Goal: Navigation & Orientation: Find specific page/section

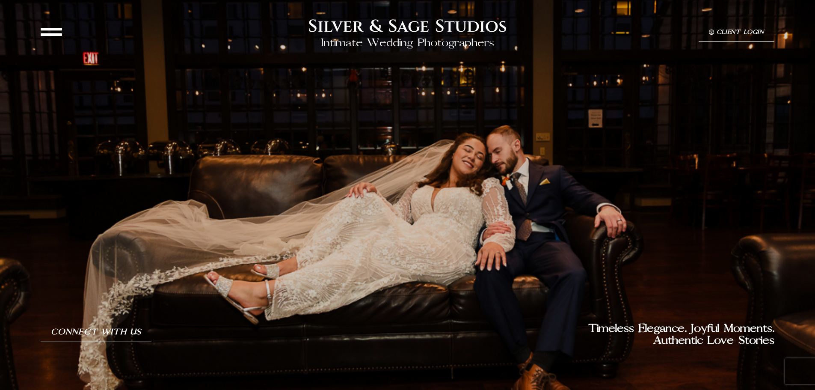
click at [56, 34] on icon at bounding box center [51, 31] width 21 height 21
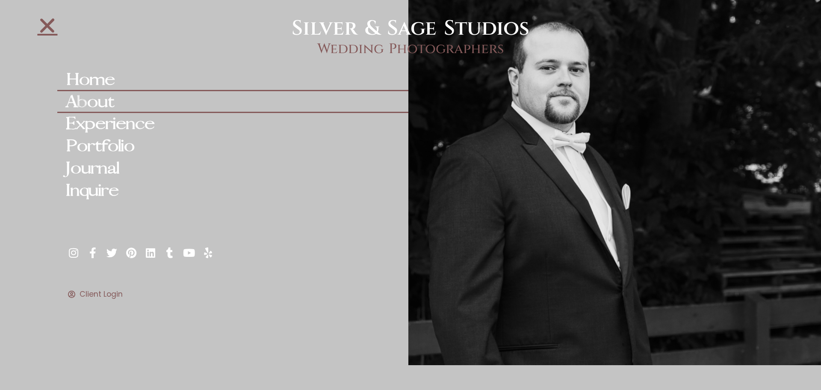
click at [108, 101] on link "About" at bounding box center [232, 102] width 351 height 22
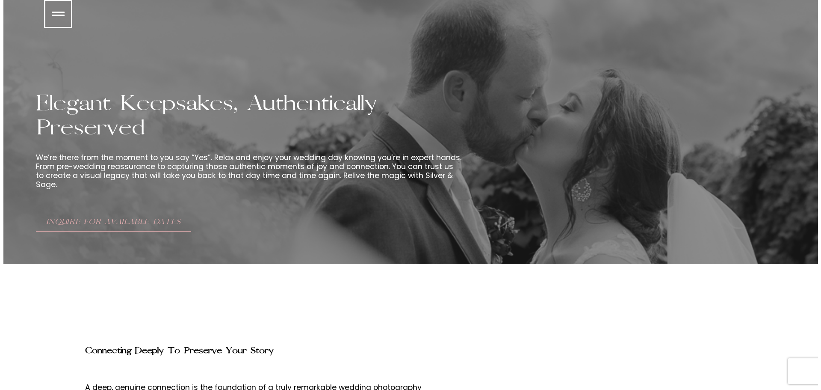
scroll to position [3037, 0]
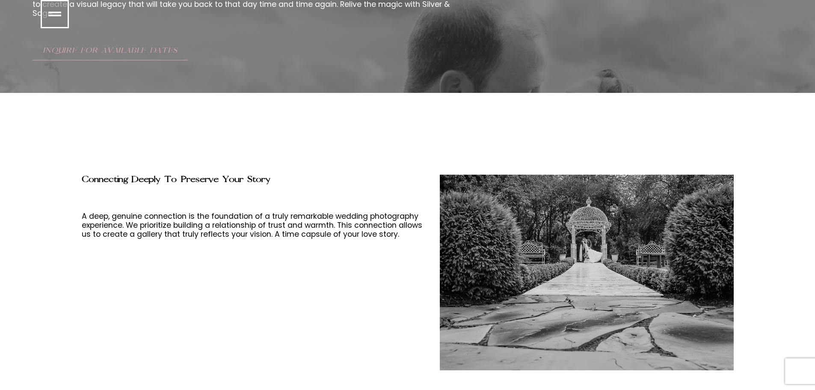
click at [53, 18] on icon at bounding box center [54, 14] width 13 height 13
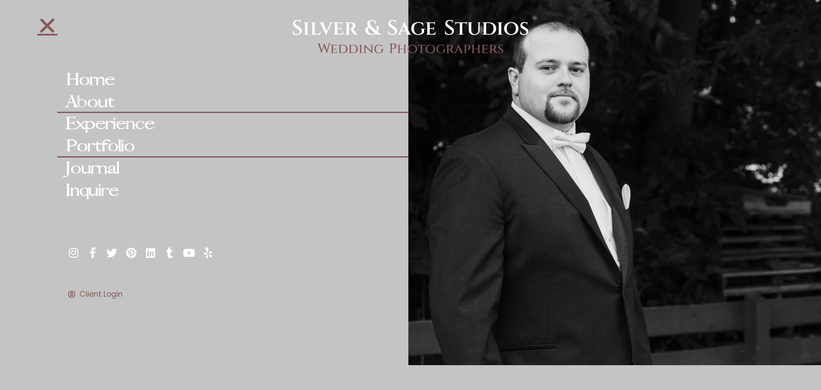
click at [103, 138] on link "Portfolio" at bounding box center [232, 146] width 351 height 22
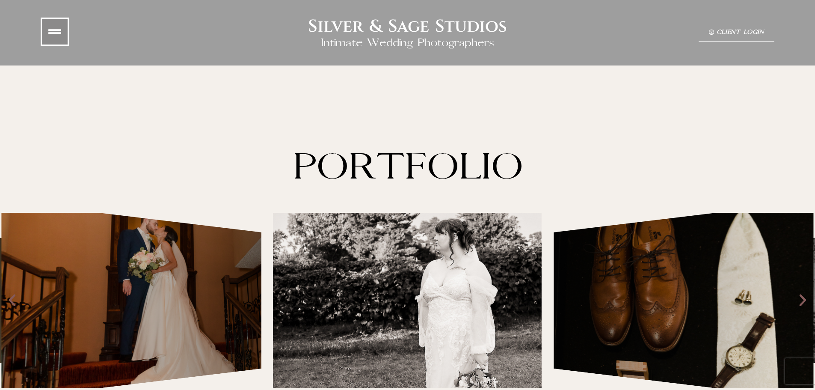
scroll to position [128, 0]
